Goal: Navigation & Orientation: Go to known website

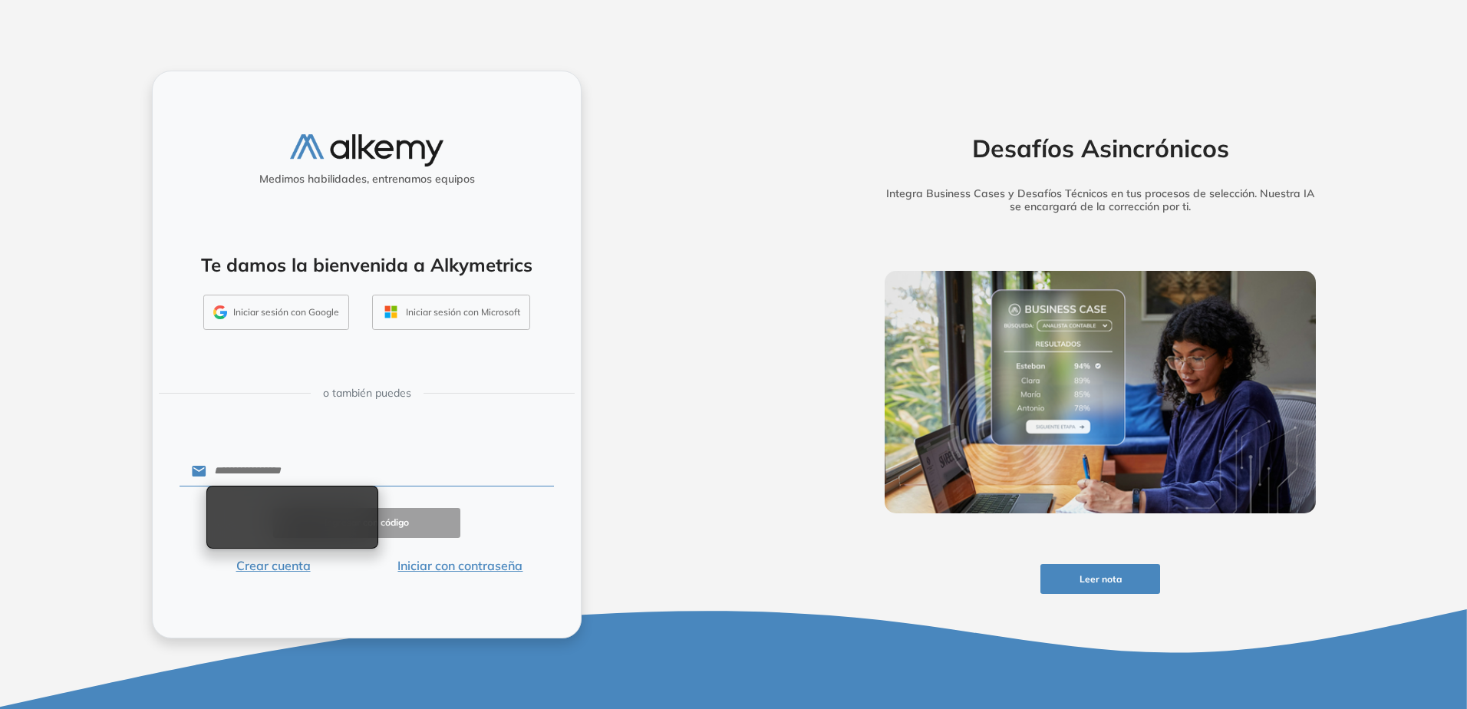
click at [251, 308] on button "Iniciar sesión con Google" at bounding box center [276, 312] width 146 height 35
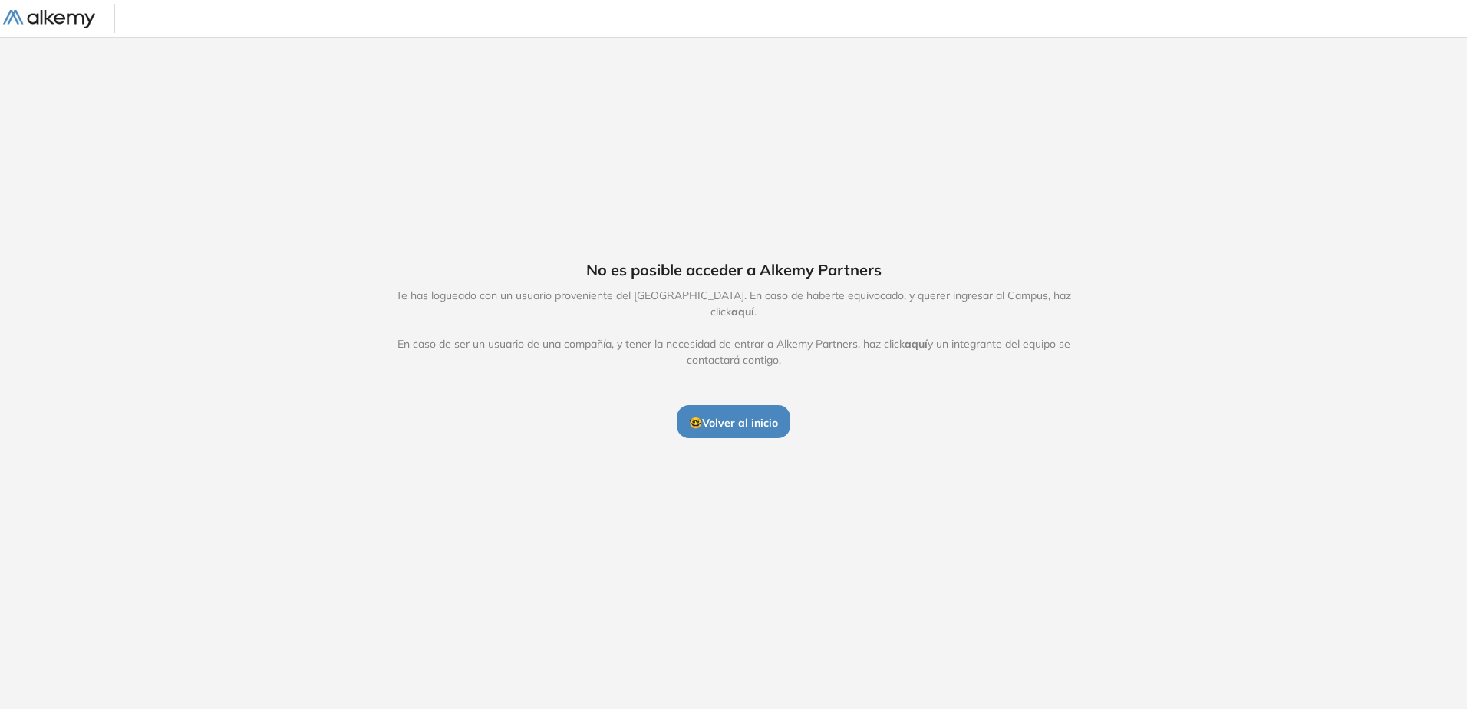
click at [747, 417] on span "🤓 Volver al inicio" at bounding box center [733, 423] width 89 height 14
